Goal: Task Accomplishment & Management: Use online tool/utility

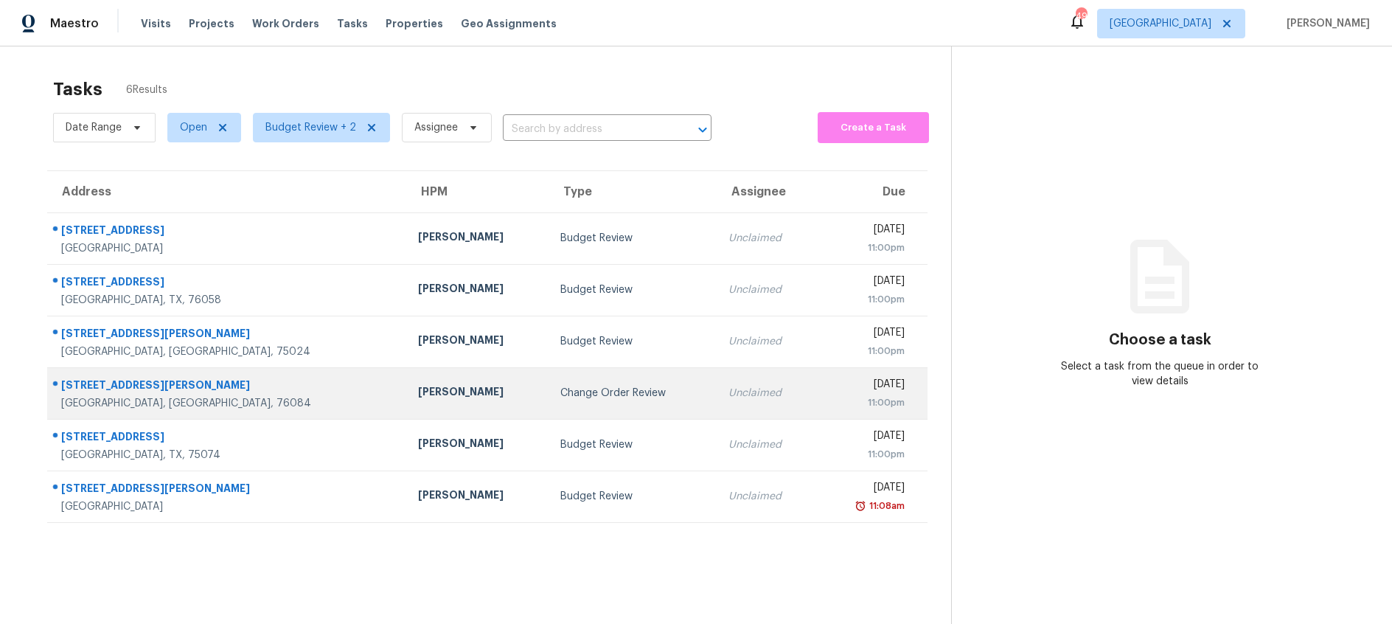
click at [560, 391] on div "Change Order Review" at bounding box center [632, 393] width 144 height 15
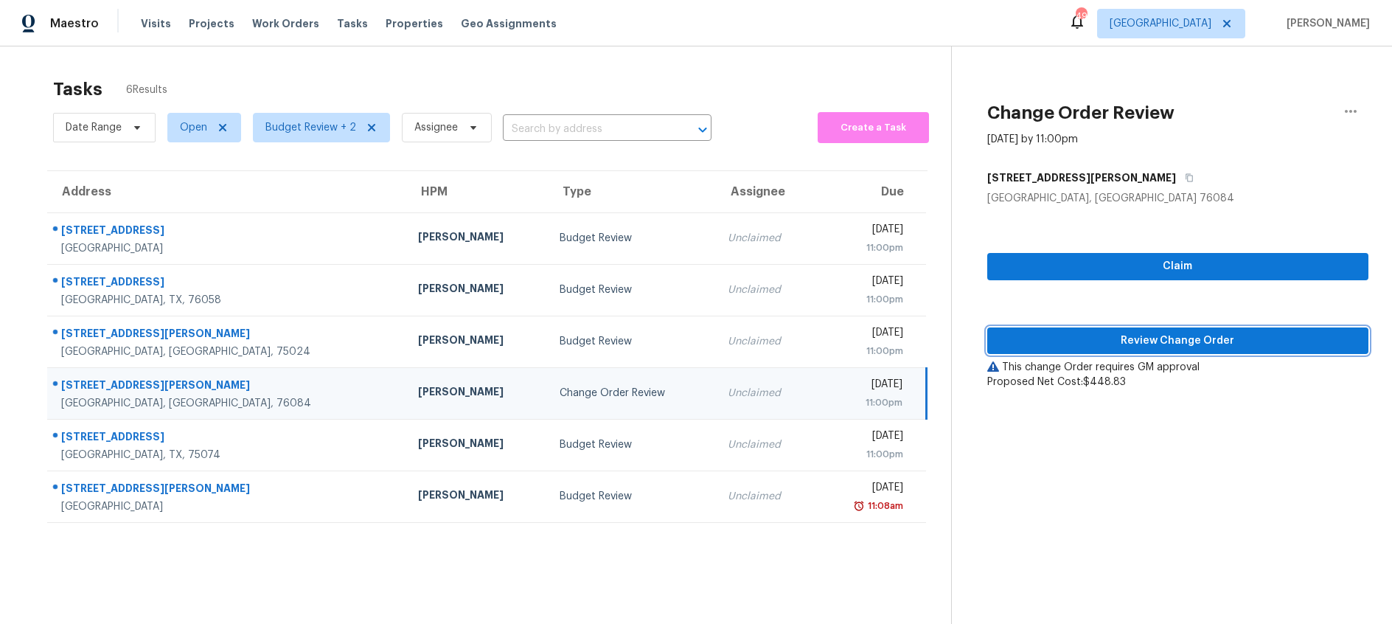
click at [1073, 347] on span "Review Change Order" at bounding box center [1178, 341] width 358 height 18
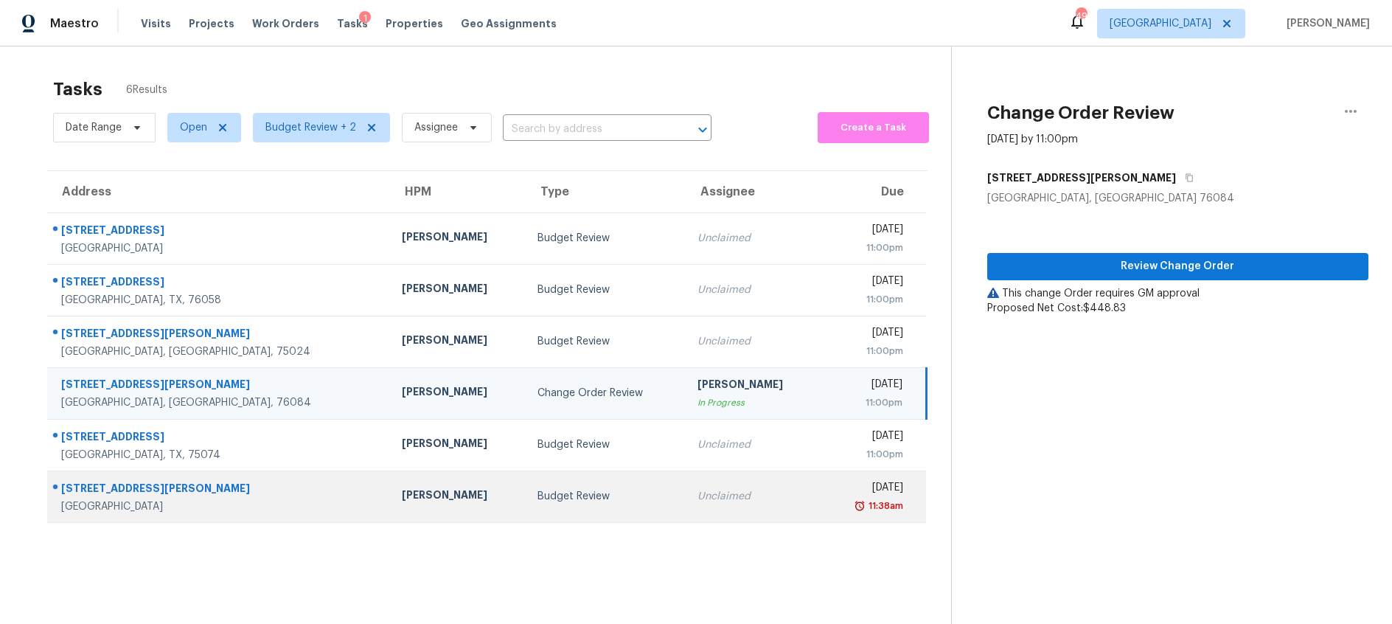
click at [560, 489] on div "Budget Review" at bounding box center [605, 496] width 137 height 15
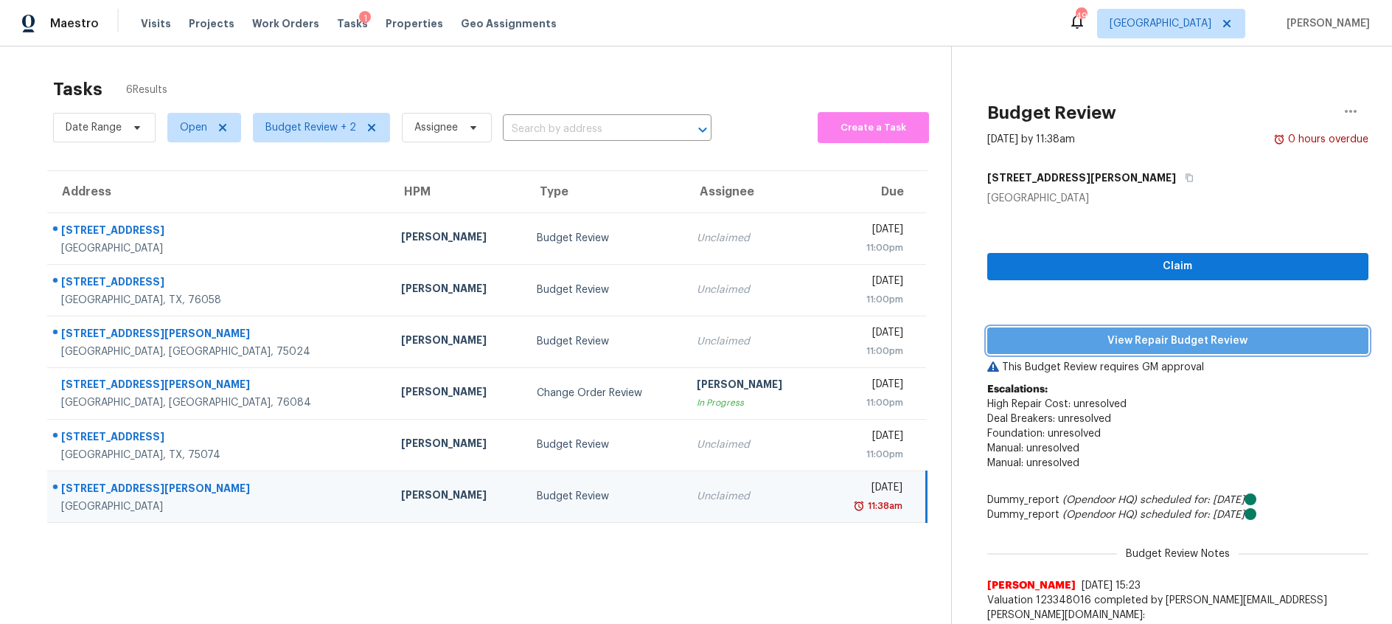
click at [1126, 337] on span "View Repair Budget Review" at bounding box center [1178, 341] width 358 height 18
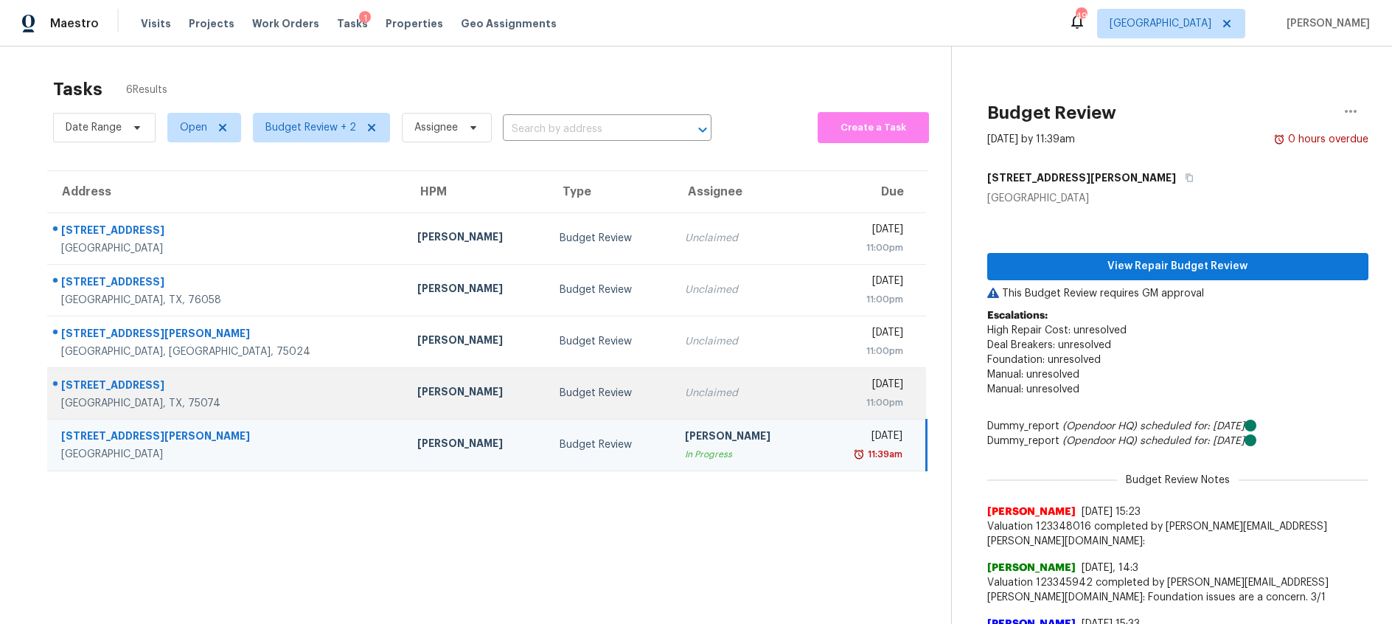
click at [593, 398] on td "Budget Review" at bounding box center [610, 393] width 125 height 52
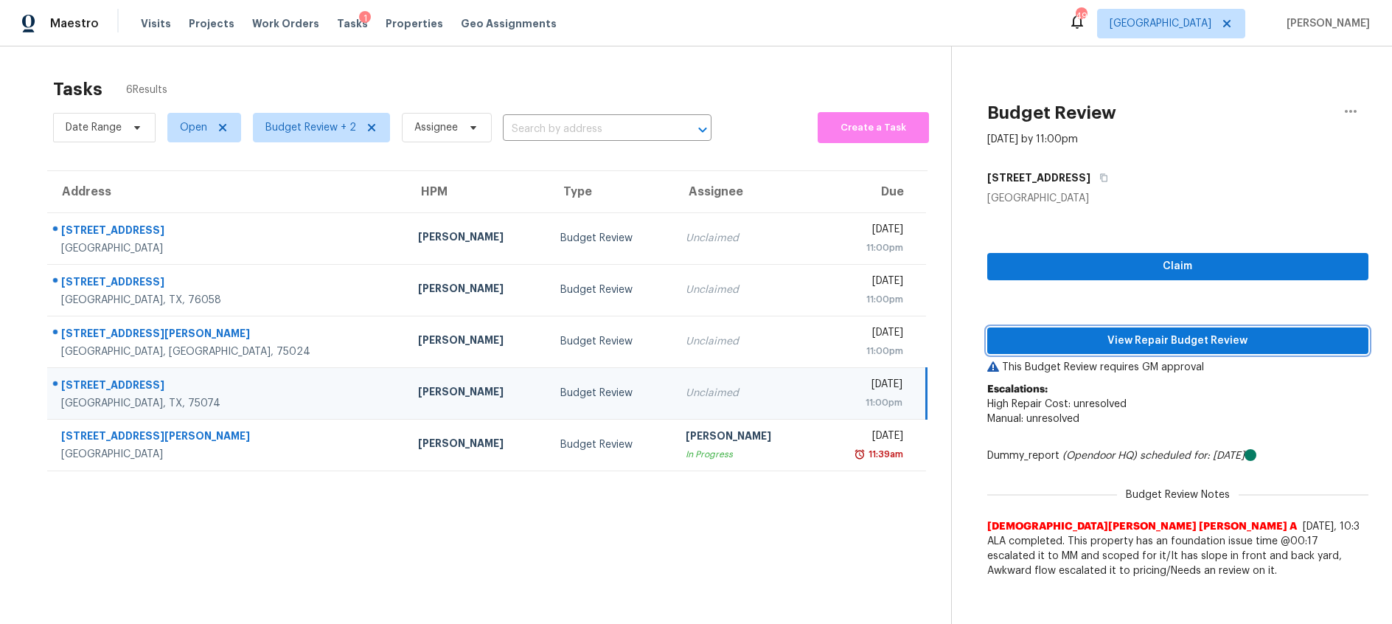
click at [1059, 341] on span "View Repair Budget Review" at bounding box center [1178, 341] width 358 height 18
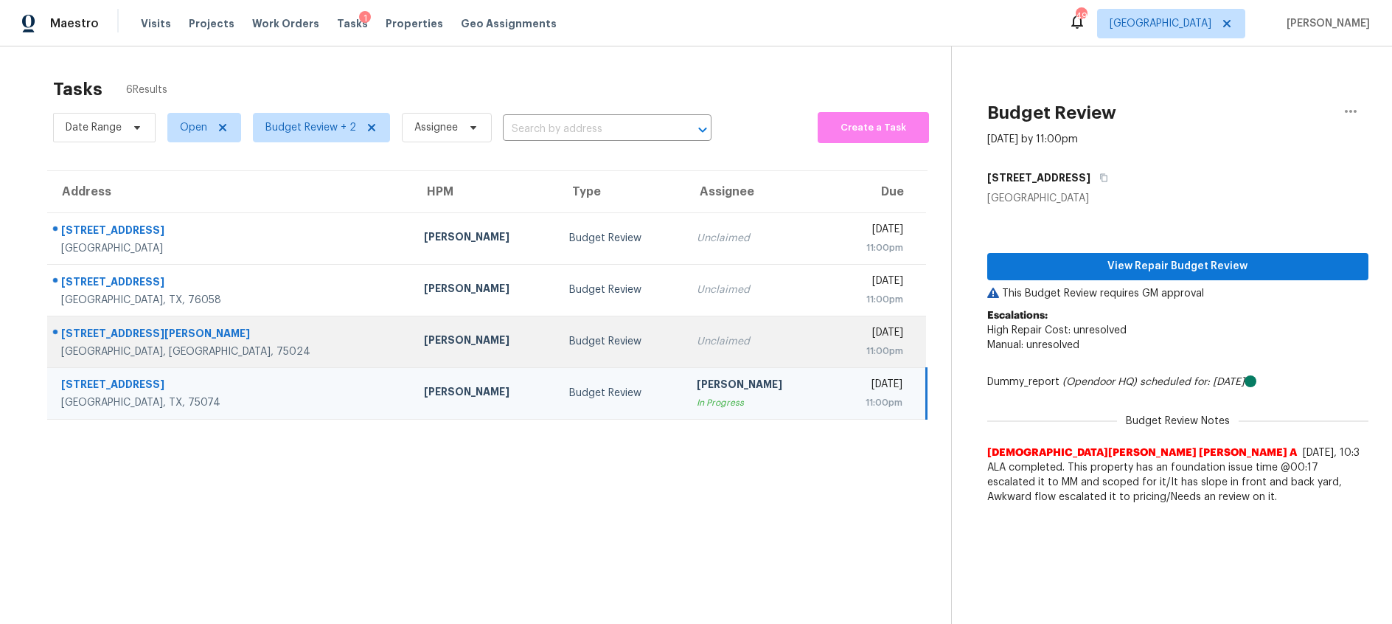
click at [569, 344] on div "Budget Review" at bounding box center [621, 341] width 104 height 15
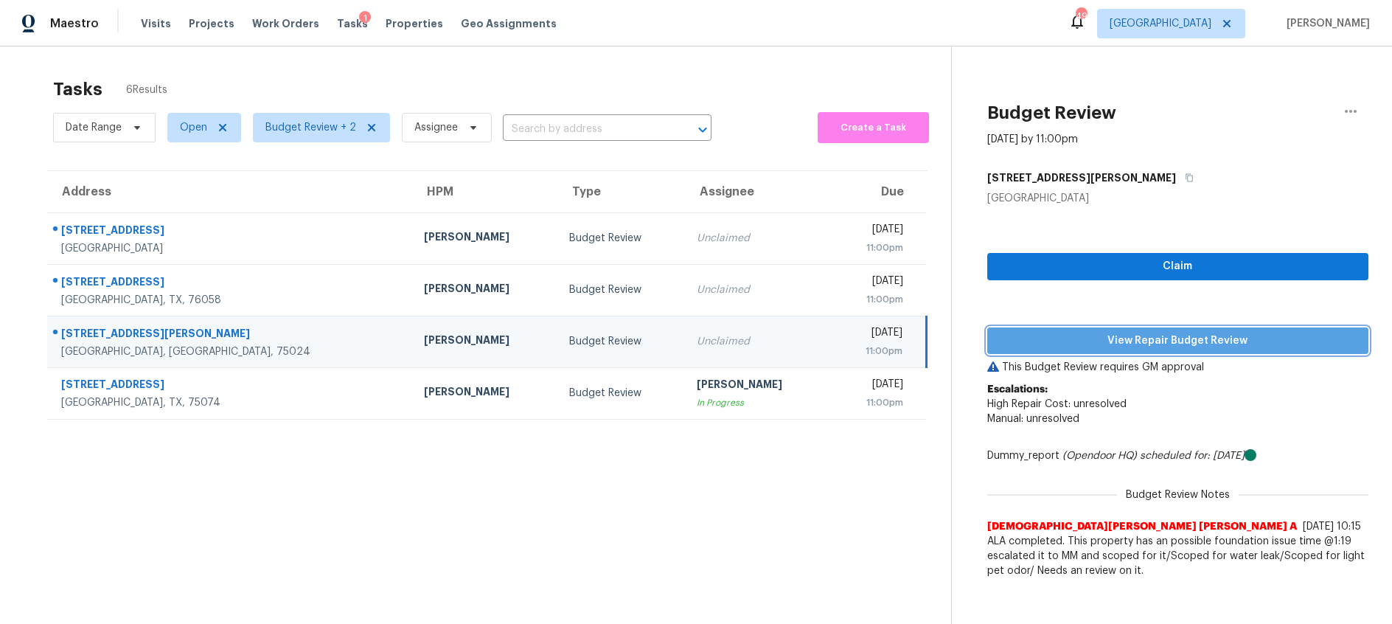
click at [1090, 339] on span "View Repair Budget Review" at bounding box center [1178, 341] width 358 height 18
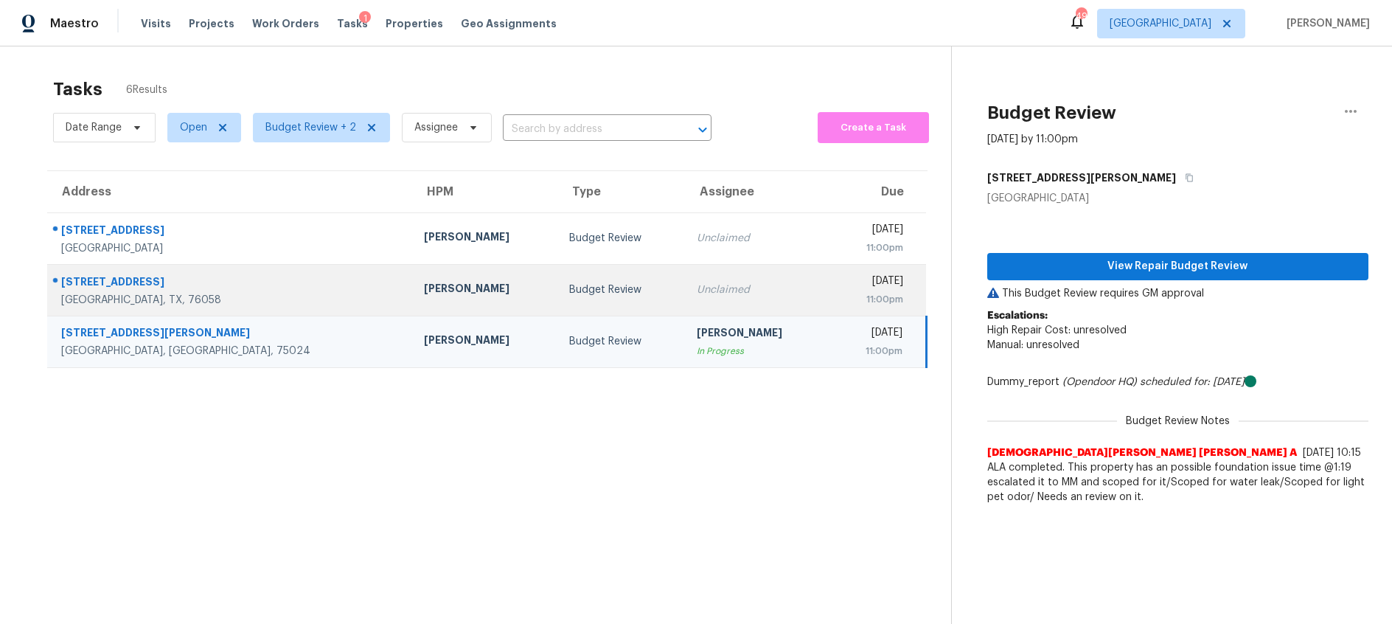
click at [569, 283] on div "Budget Review" at bounding box center [621, 289] width 104 height 15
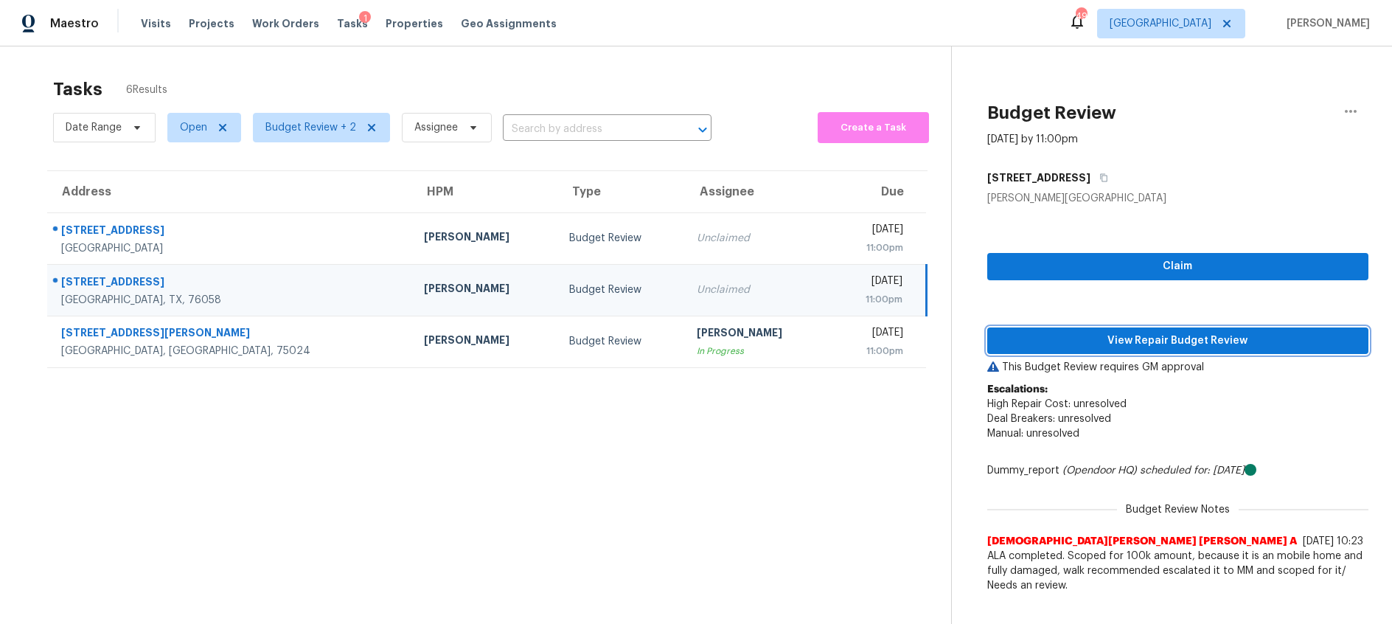
click at [1145, 338] on span "View Repair Budget Review" at bounding box center [1178, 341] width 358 height 18
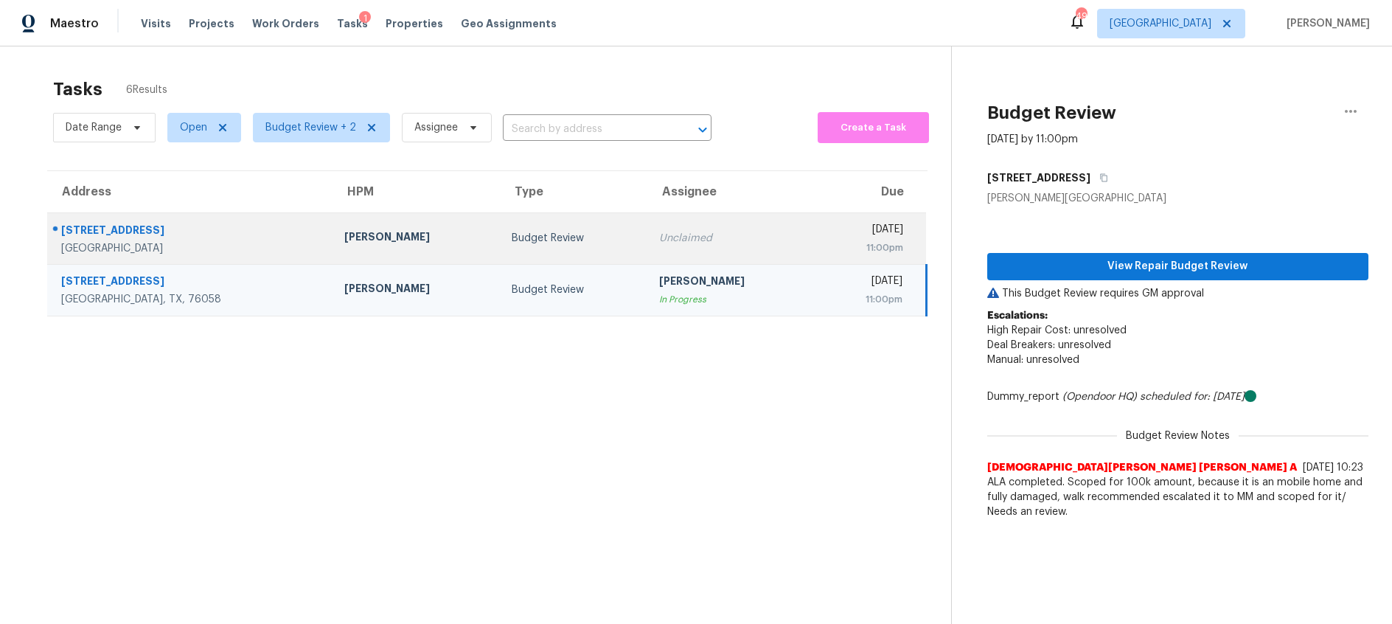
click at [541, 244] on div "Budget Review" at bounding box center [574, 238] width 124 height 15
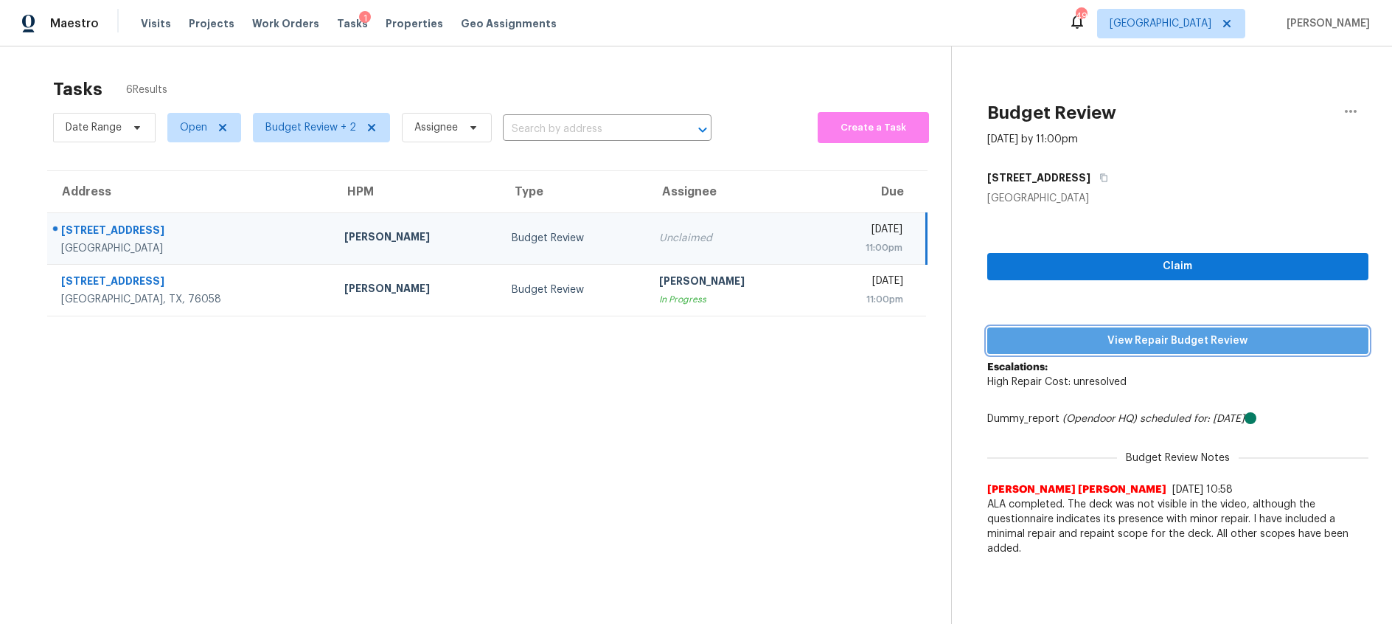
click at [1141, 346] on span "View Repair Budget Review" at bounding box center [1178, 341] width 358 height 18
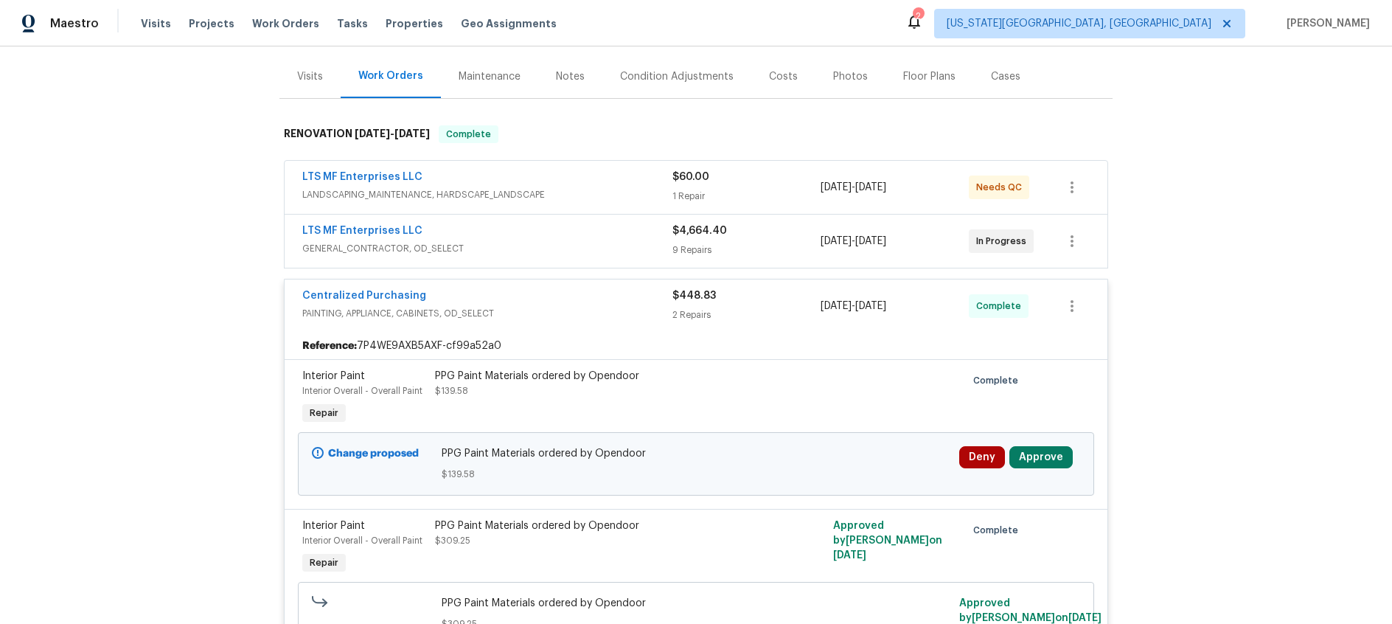
scroll to position [192, 0]
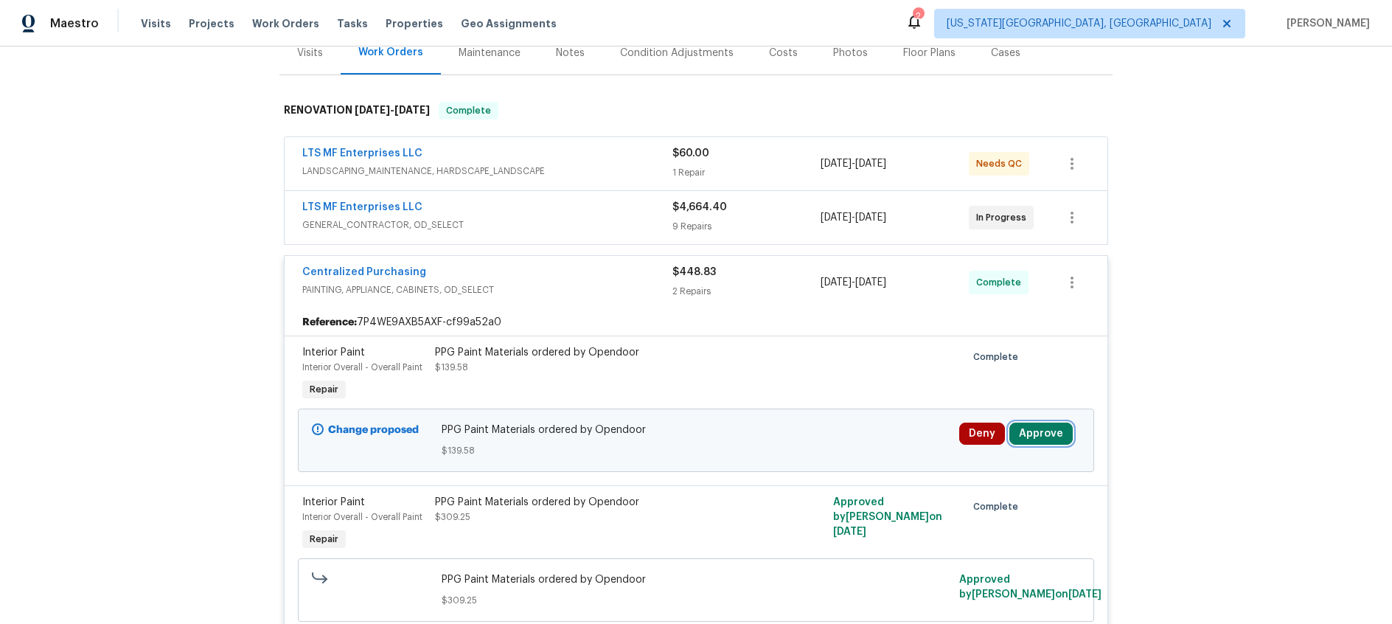
click at [1044, 430] on button "Approve" at bounding box center [1040, 433] width 63 height 22
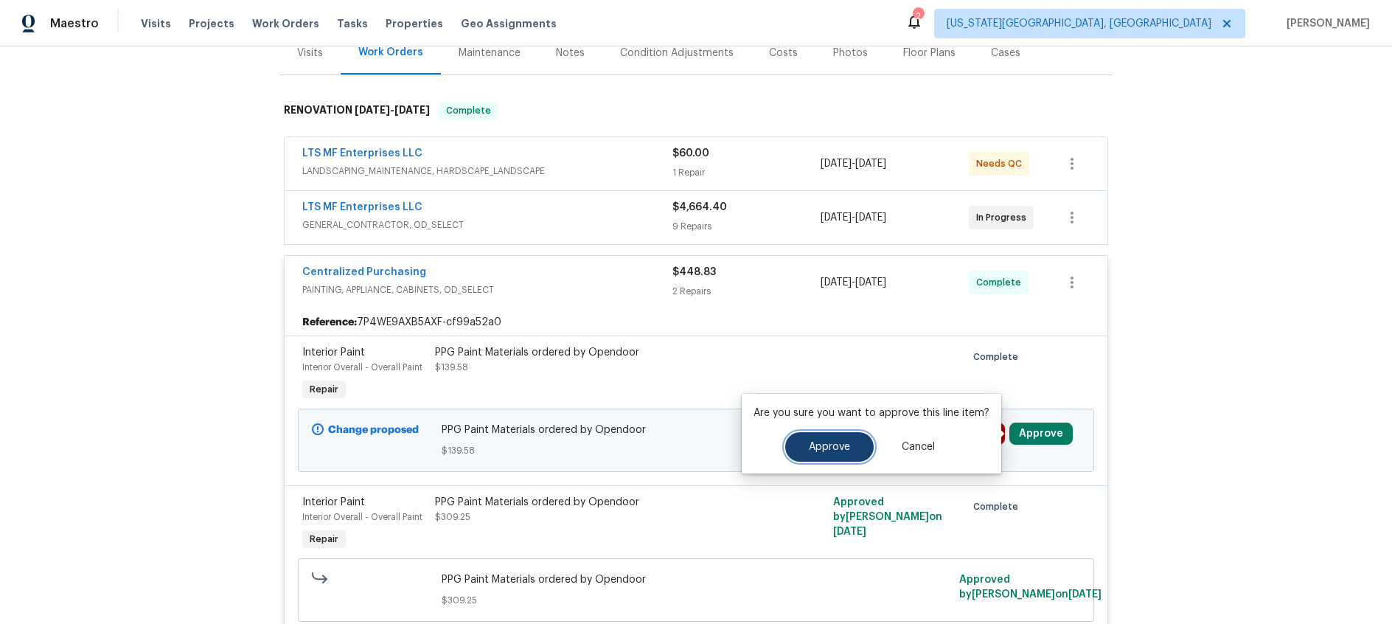
click at [820, 447] on span "Approve" at bounding box center [829, 447] width 41 height 11
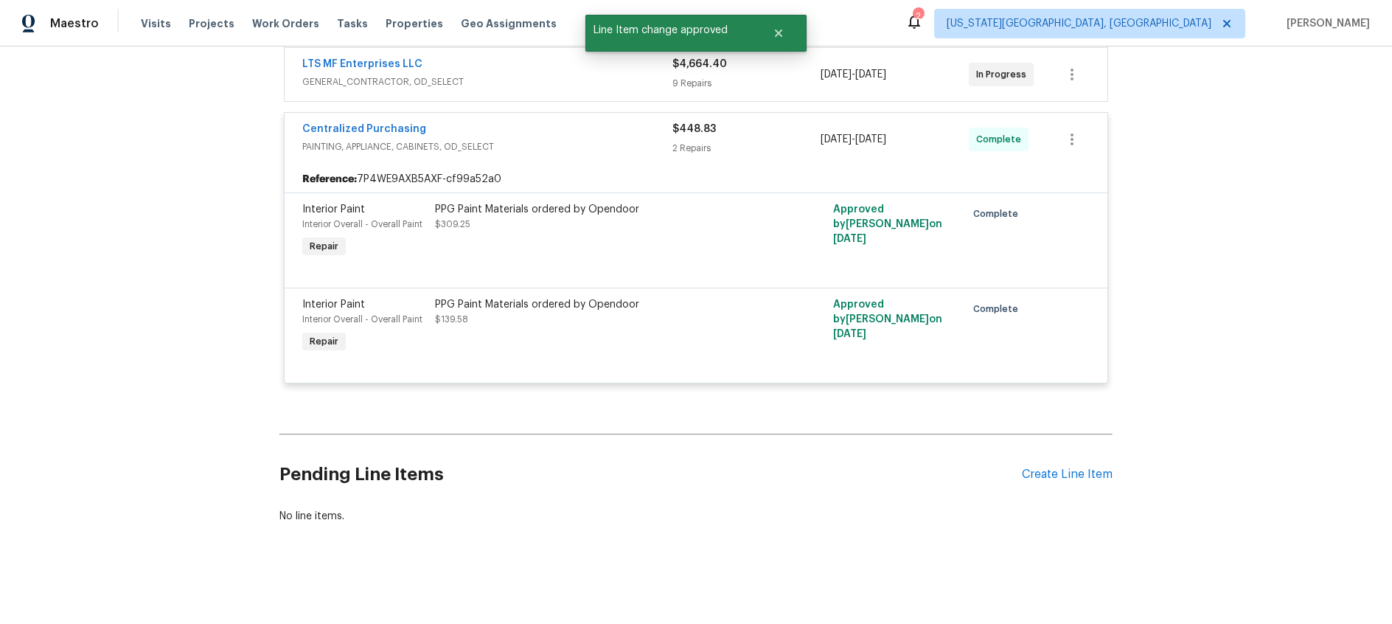
scroll to position [257, 0]
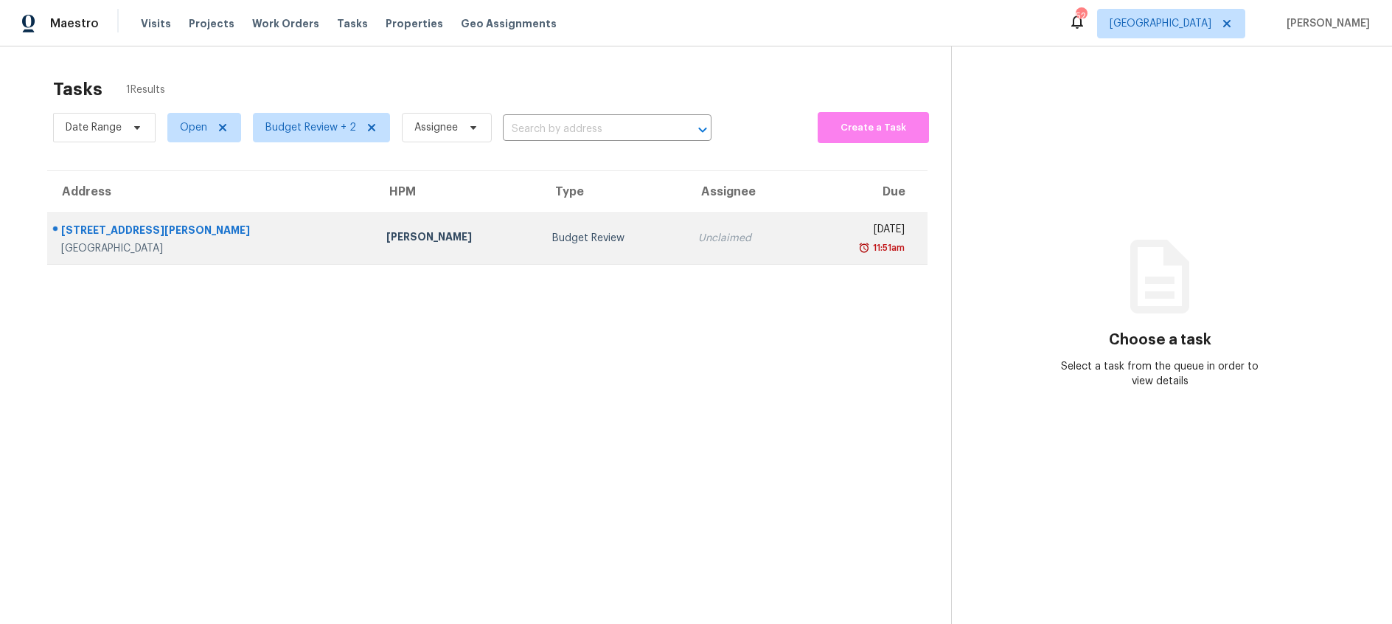
click at [403, 237] on div "[PERSON_NAME]" at bounding box center [457, 238] width 143 height 18
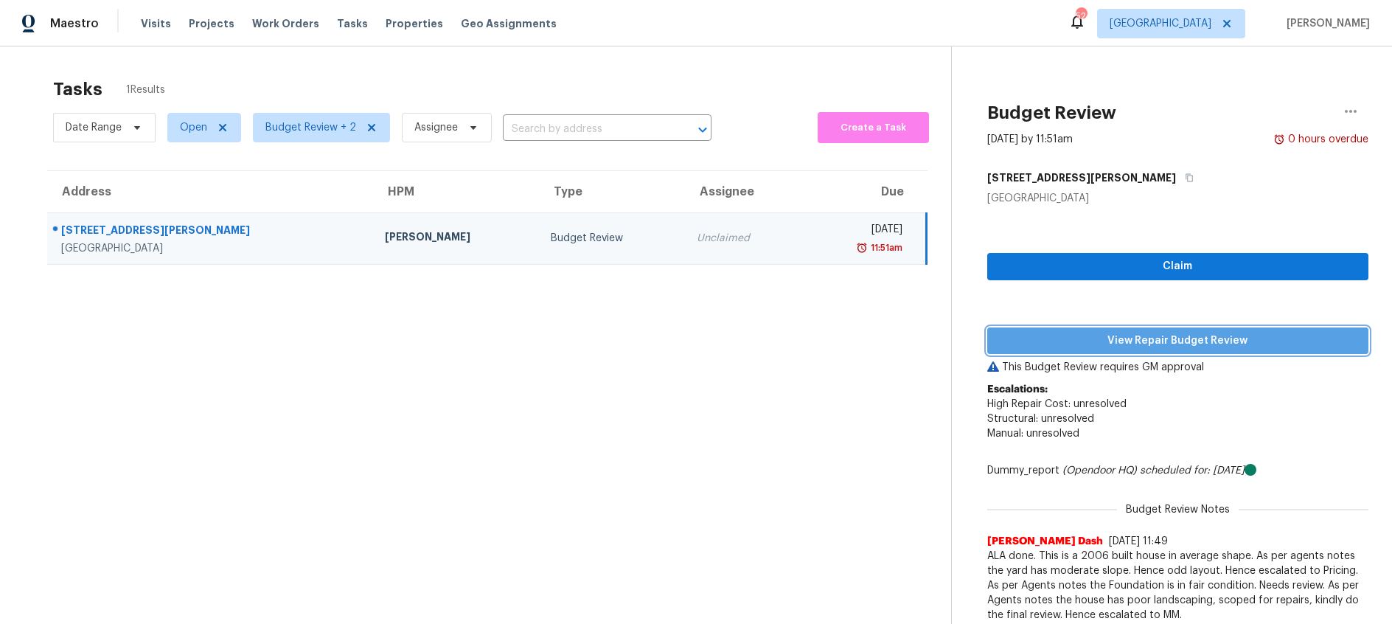
click at [1083, 336] on span "View Repair Budget Review" at bounding box center [1178, 341] width 358 height 18
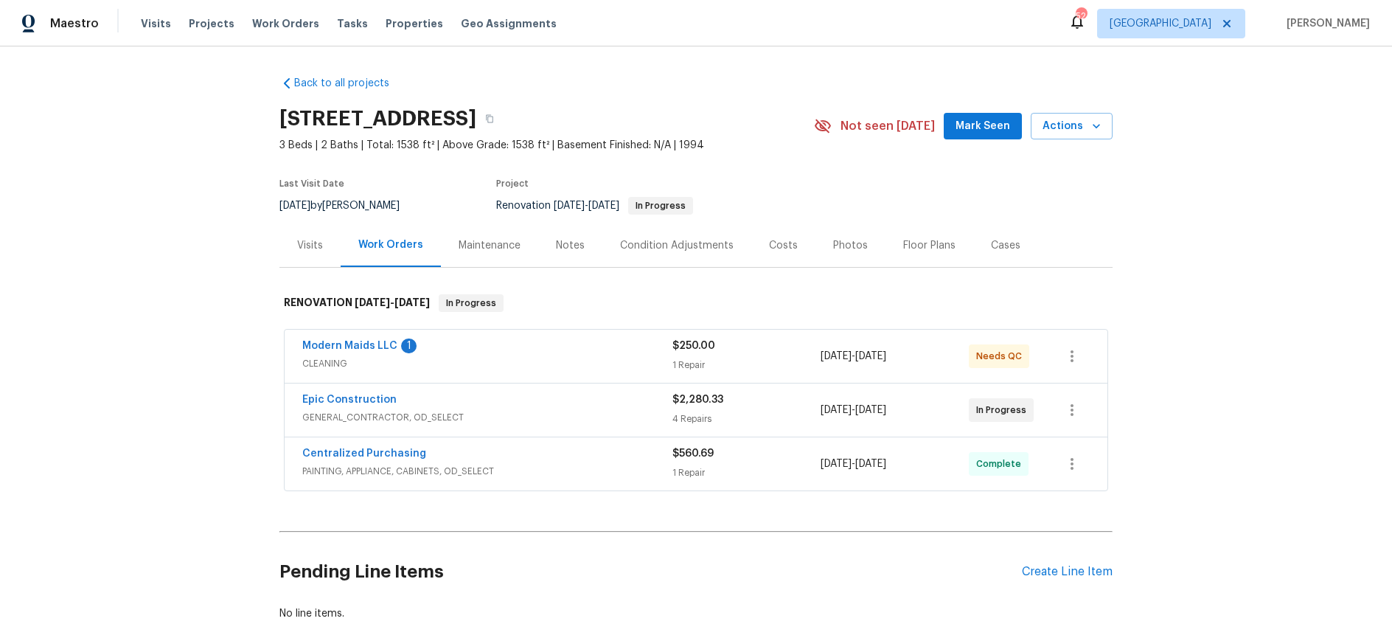
click at [566, 242] on div "Notes" at bounding box center [570, 245] width 29 height 15
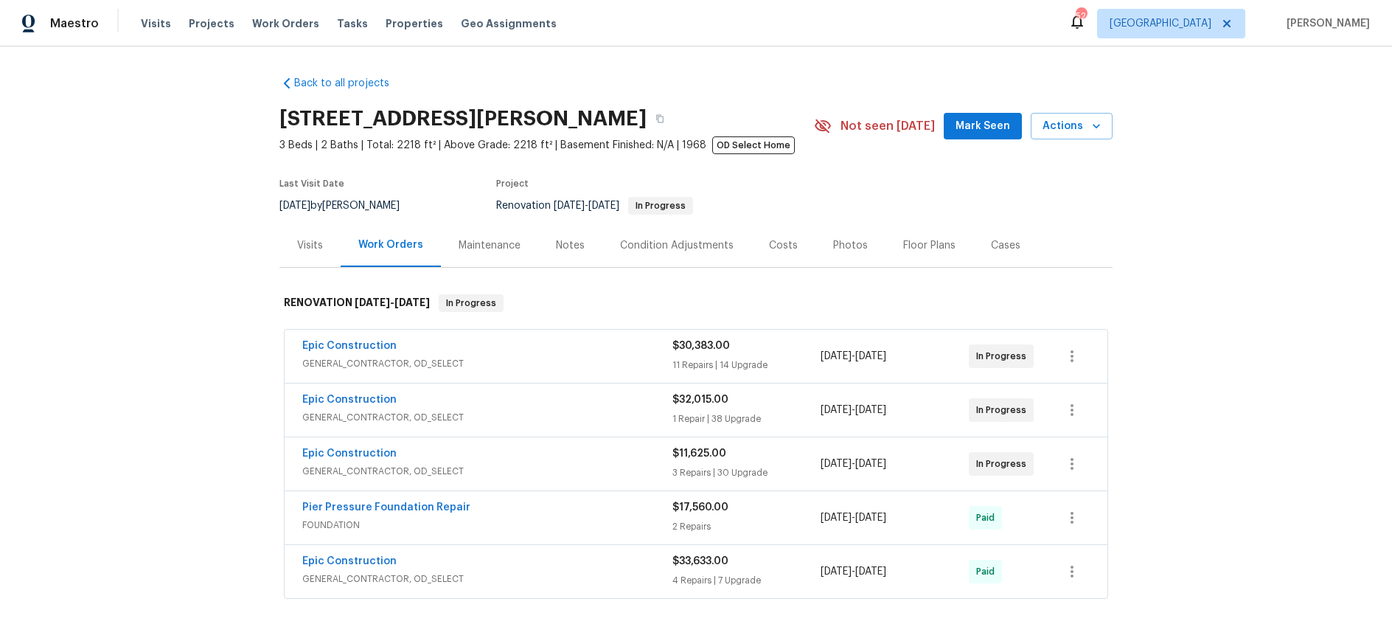
click at [579, 245] on div "Notes" at bounding box center [570, 245] width 29 height 15
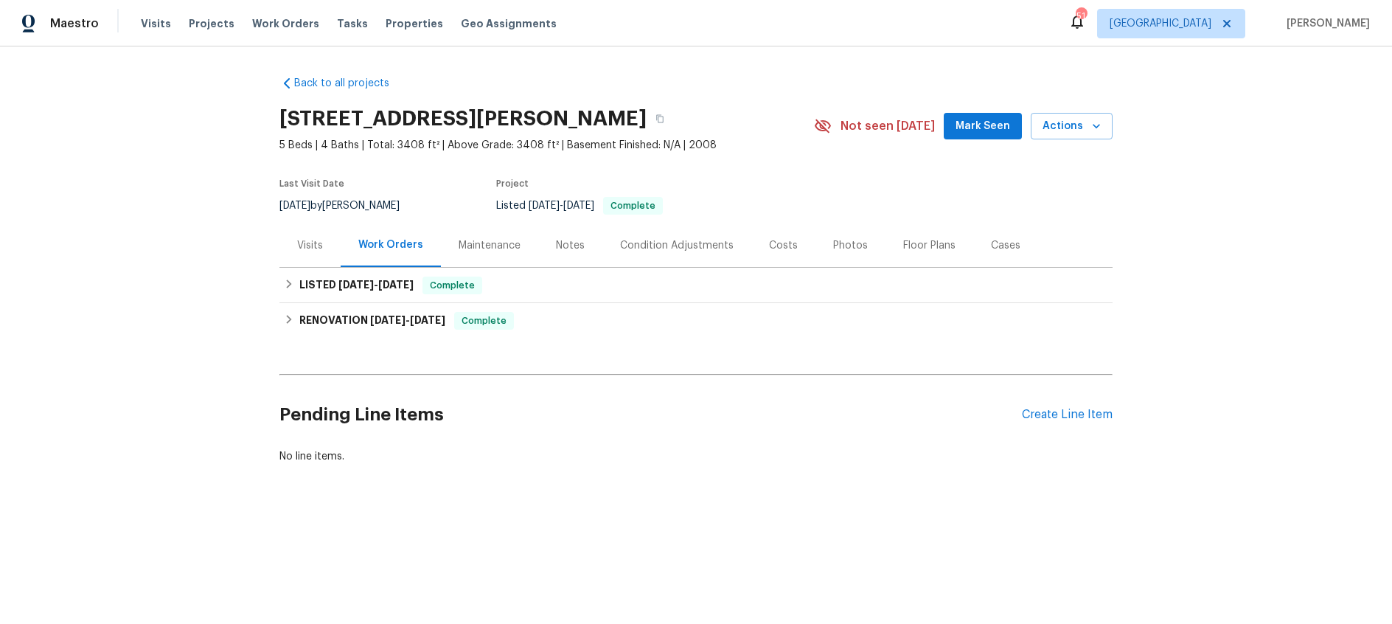
click at [843, 244] on div "Photos" at bounding box center [850, 245] width 35 height 15
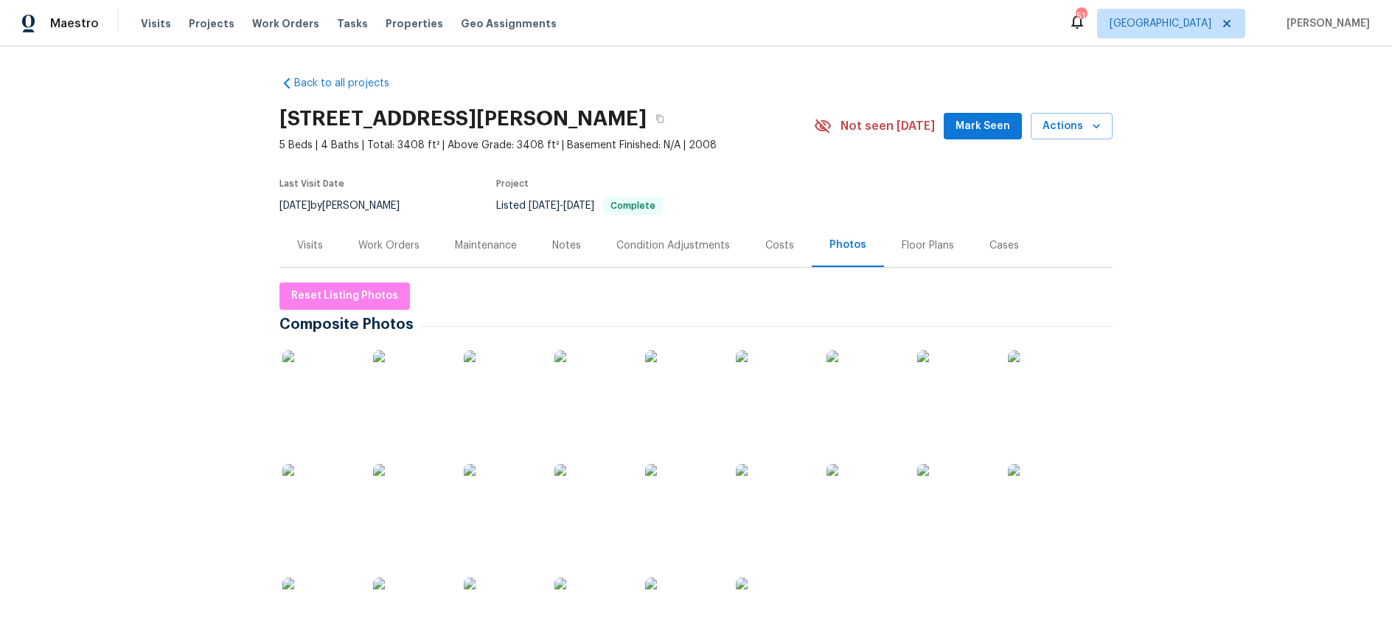
click at [319, 377] on img at bounding box center [319, 387] width 74 height 74
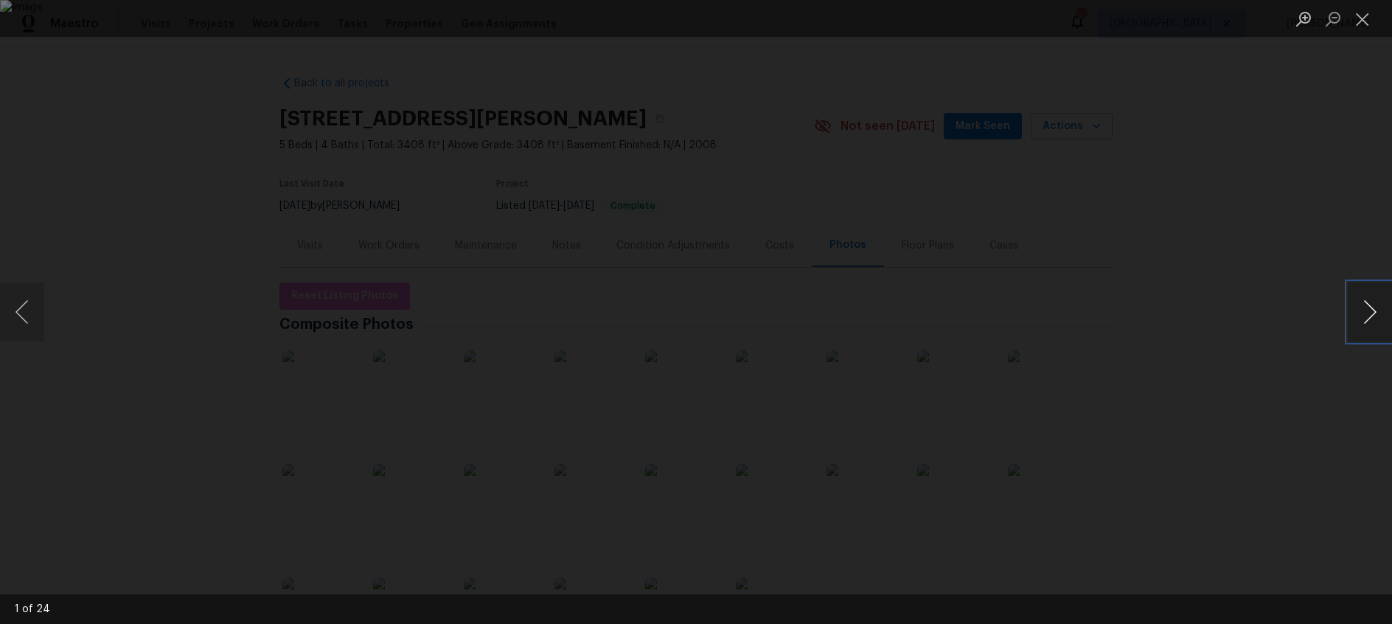
click at [1365, 320] on button "Next image" at bounding box center [1370, 311] width 44 height 59
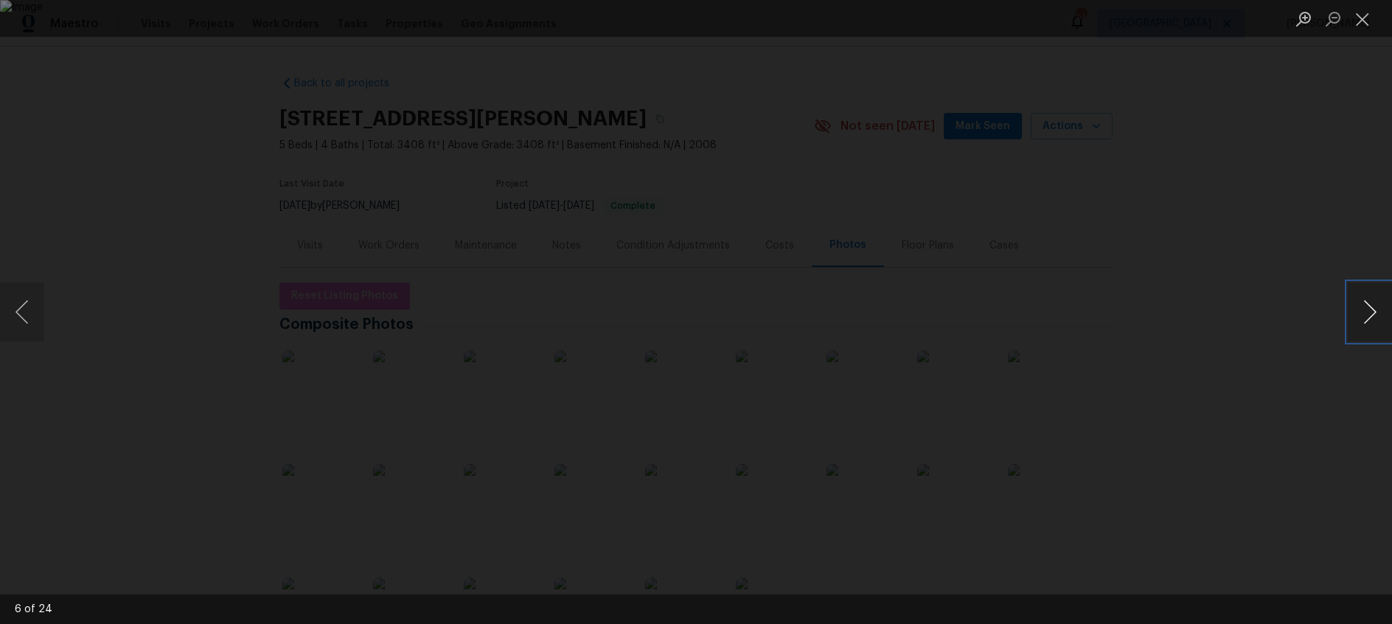
click at [1365, 320] on button "Next image" at bounding box center [1370, 311] width 44 height 59
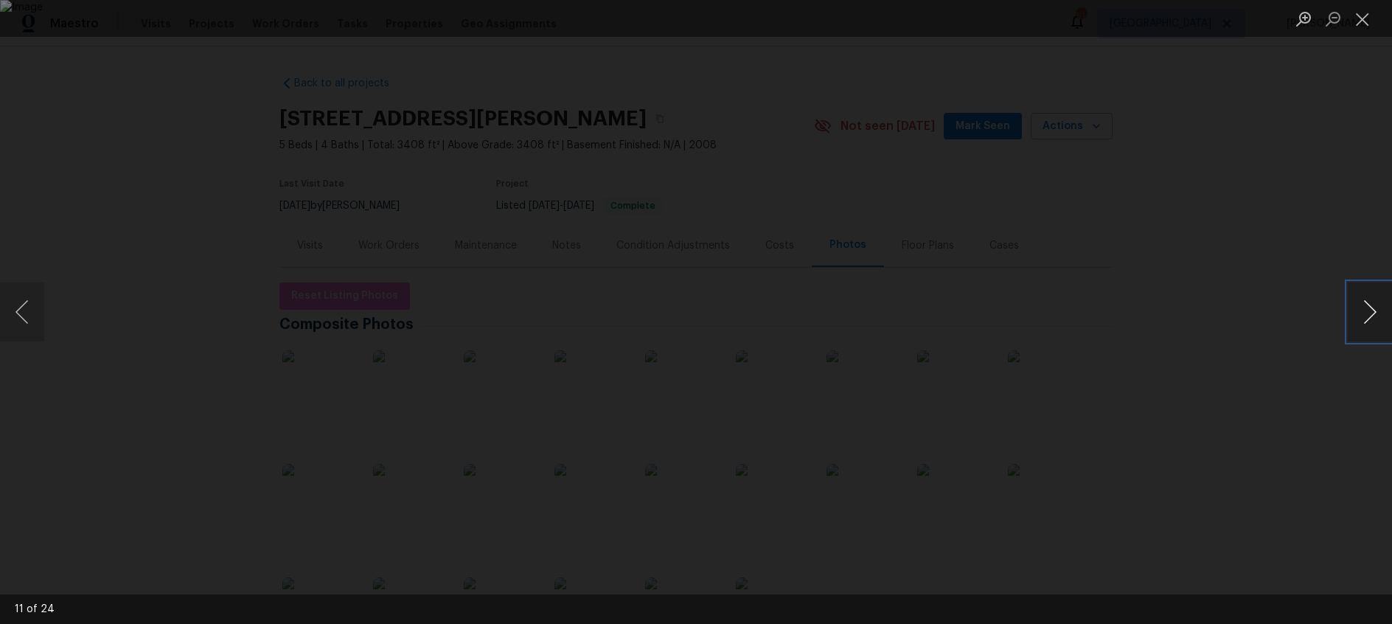
click at [1365, 320] on button "Next image" at bounding box center [1370, 311] width 44 height 59
click at [7, 311] on button "Previous image" at bounding box center [22, 311] width 44 height 59
click at [1373, 317] on button "Next image" at bounding box center [1370, 311] width 44 height 59
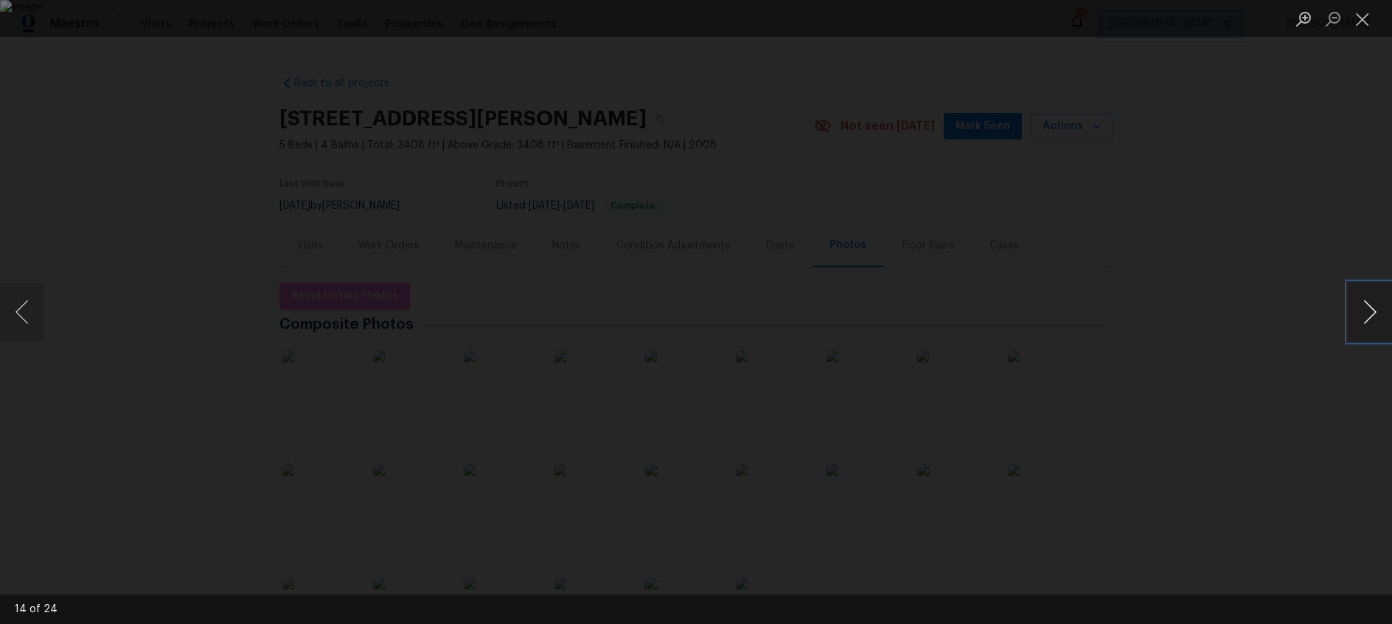
click at [1373, 317] on button "Next image" at bounding box center [1370, 311] width 44 height 59
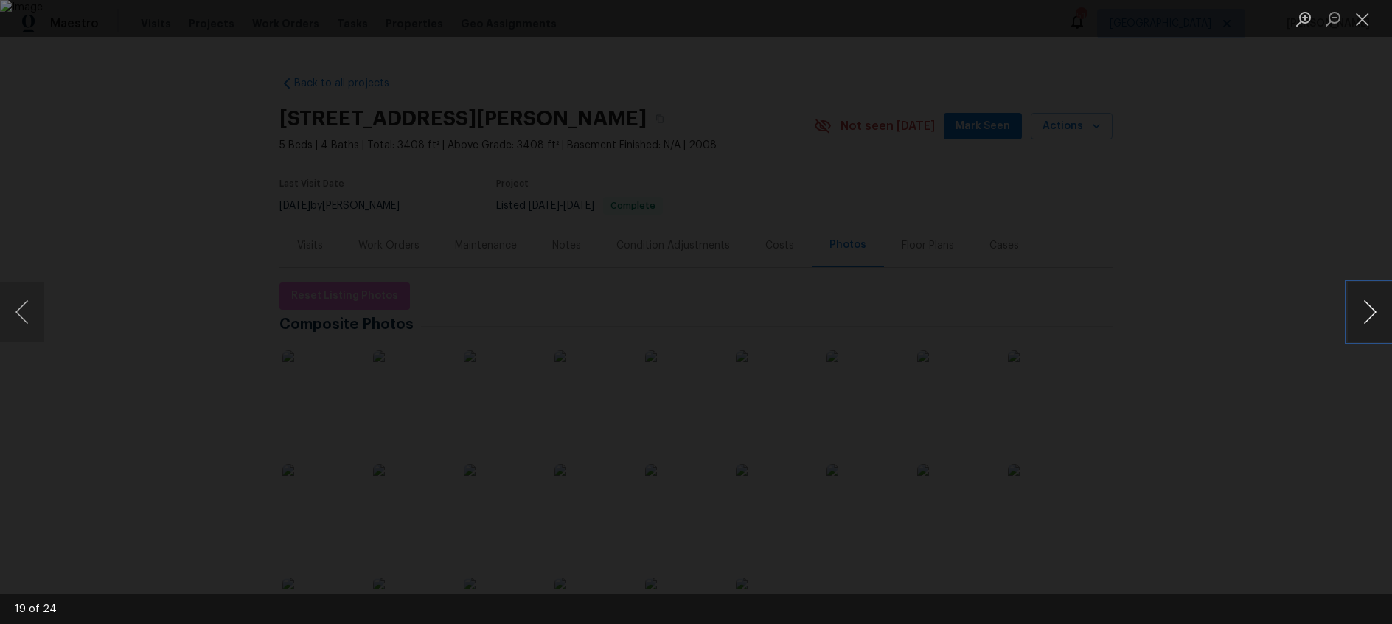
click at [1373, 317] on button "Next image" at bounding box center [1370, 311] width 44 height 59
click at [31, 327] on button "Previous image" at bounding box center [22, 311] width 44 height 59
click at [1382, 316] on button "Next image" at bounding box center [1370, 311] width 44 height 59
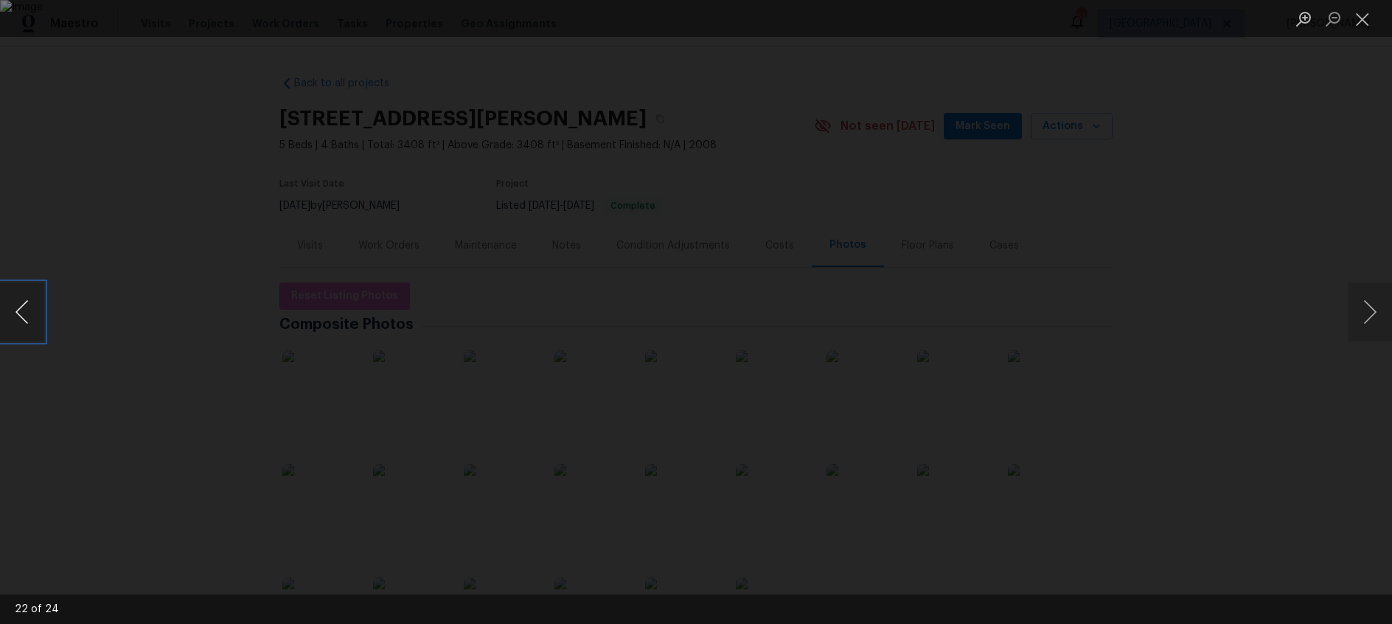
click at [29, 315] on button "Previous image" at bounding box center [22, 311] width 44 height 59
click at [1364, 316] on button "Next image" at bounding box center [1370, 311] width 44 height 59
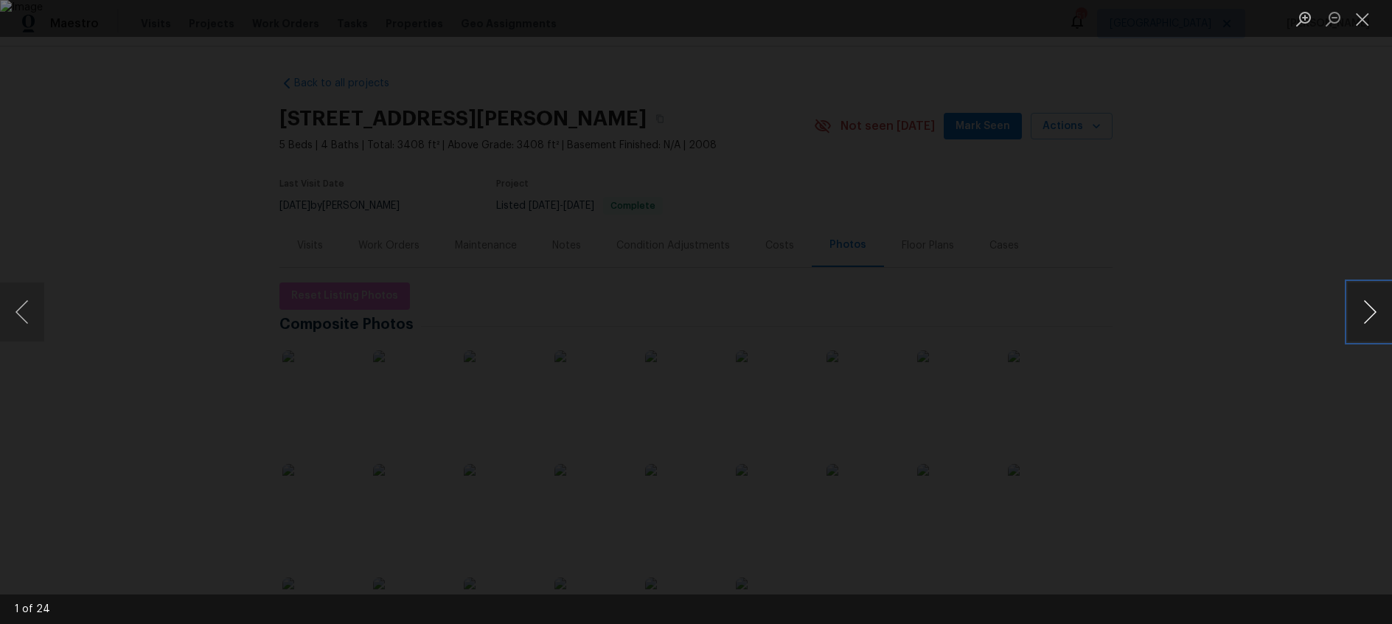
click at [1364, 316] on button "Next image" at bounding box center [1370, 311] width 44 height 59
click at [1365, 22] on button "Close lightbox" at bounding box center [1362, 19] width 29 height 26
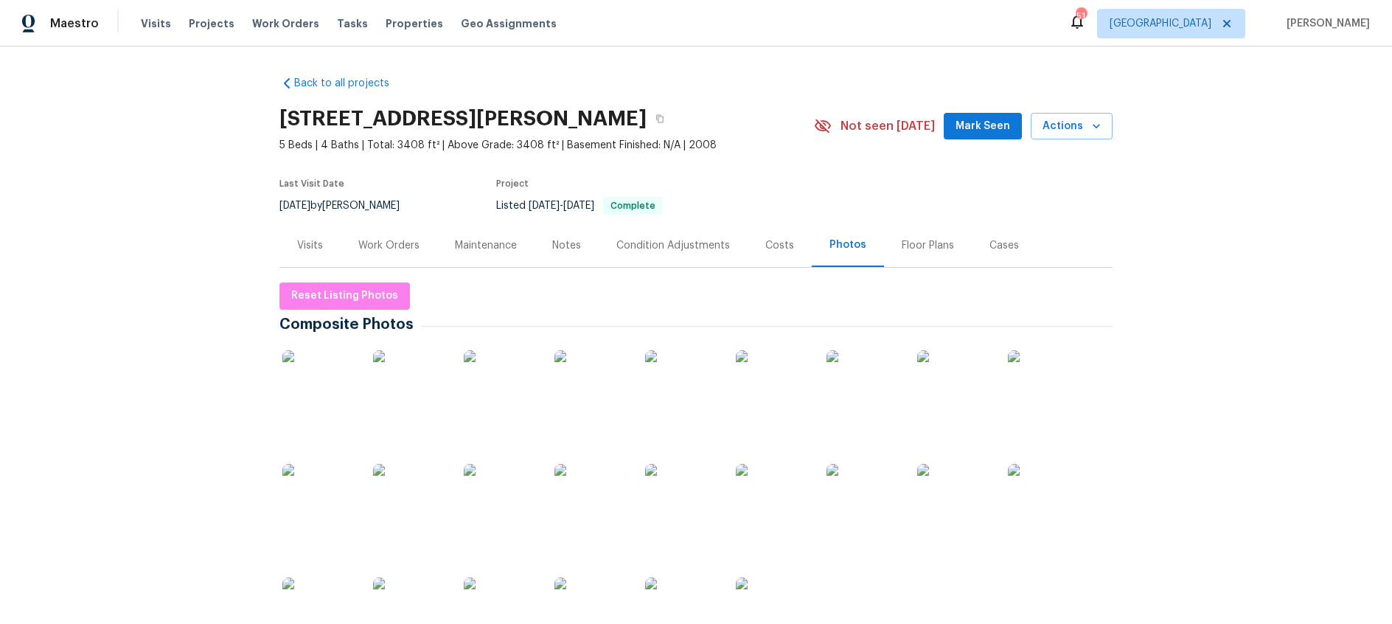
click at [571, 247] on div "Notes" at bounding box center [566, 245] width 29 height 15
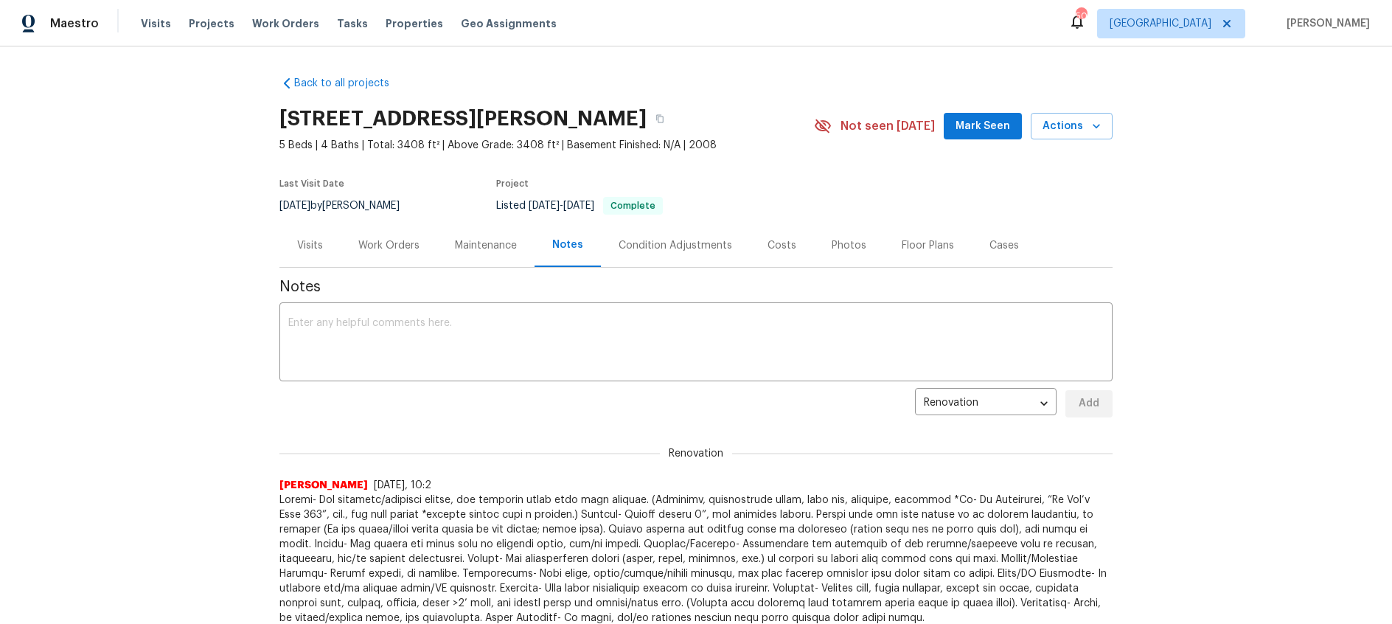
click at [775, 246] on div "Costs" at bounding box center [781, 245] width 29 height 15
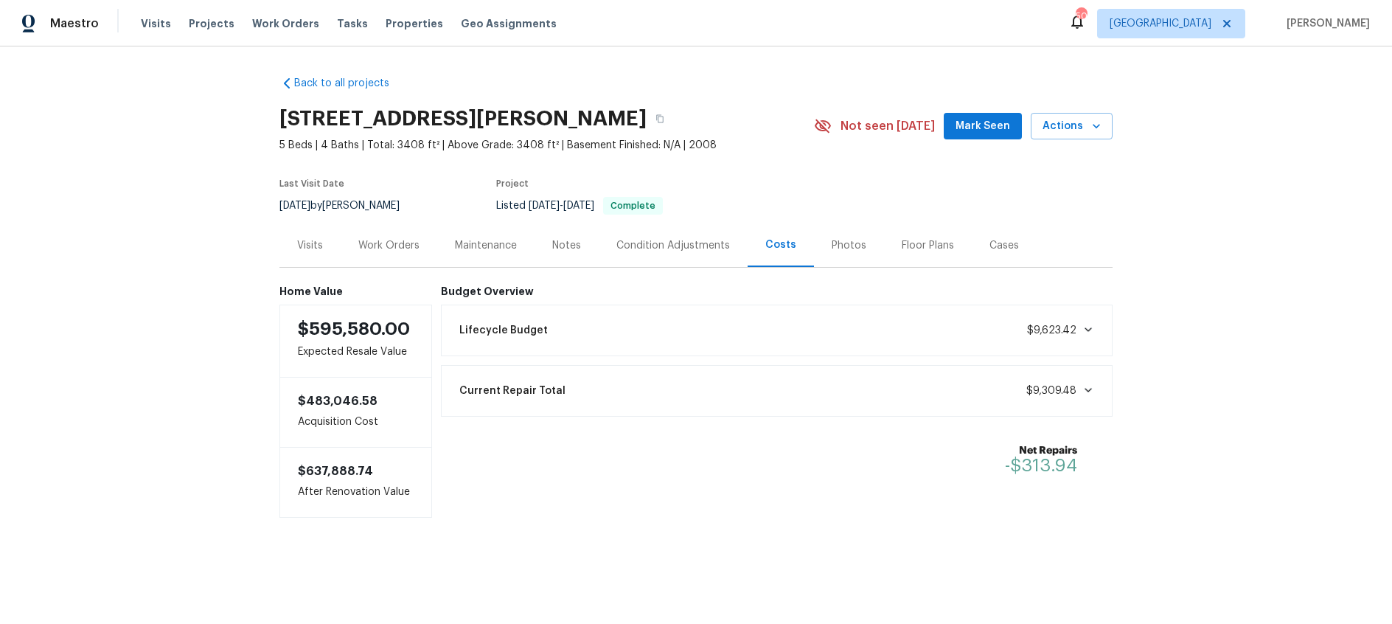
click at [382, 254] on div "Work Orders" at bounding box center [389, 244] width 97 height 43
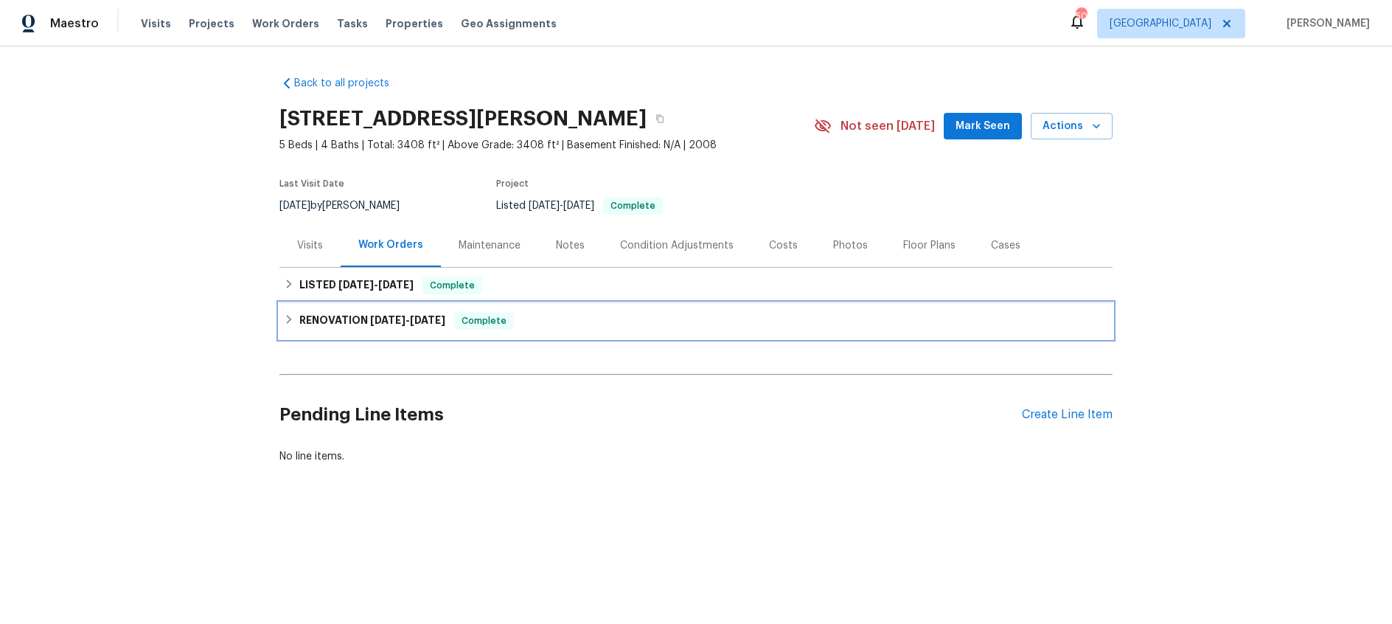
click at [381, 315] on span "[DATE]" at bounding box center [387, 320] width 35 height 10
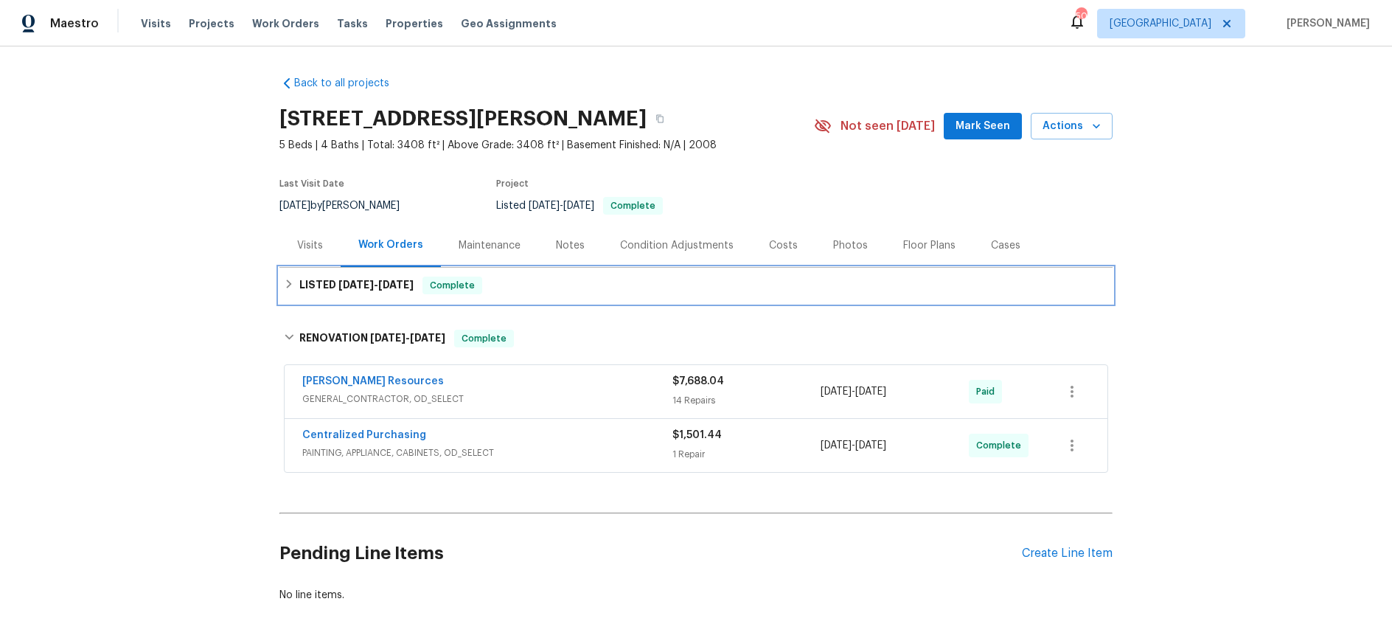
click at [386, 282] on span "[DATE]" at bounding box center [395, 284] width 35 height 10
